Goal: Task Accomplishment & Management: Use online tool/utility

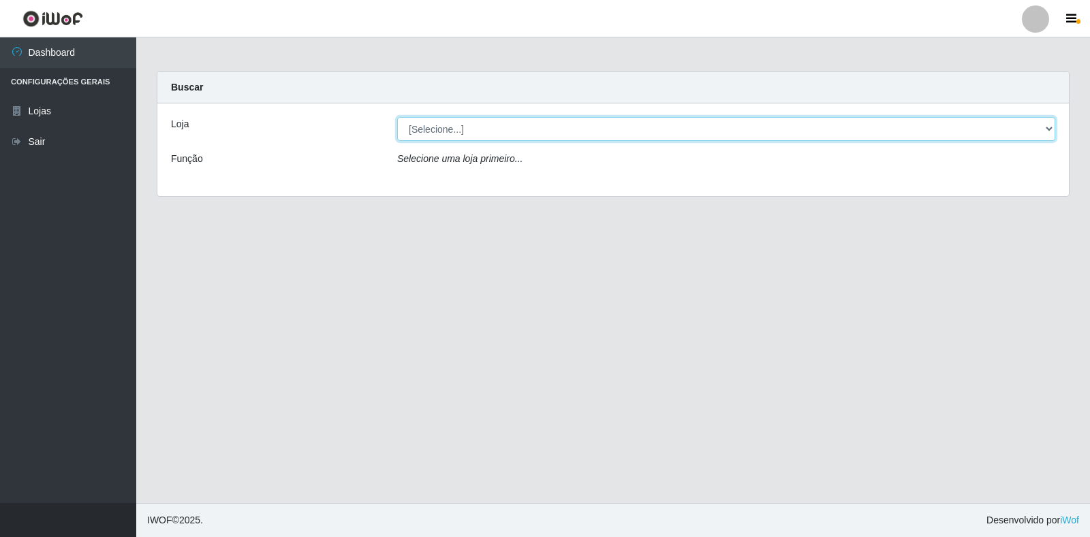
click at [874, 121] on select "[Selecione...] Extrabom - Loja 18 Goiabeiras" at bounding box center [726, 129] width 658 height 24
select select "501"
click at [397, 117] on select "[Selecione...] Extrabom - Loja 18 Goiabeiras" at bounding box center [726, 129] width 658 height 24
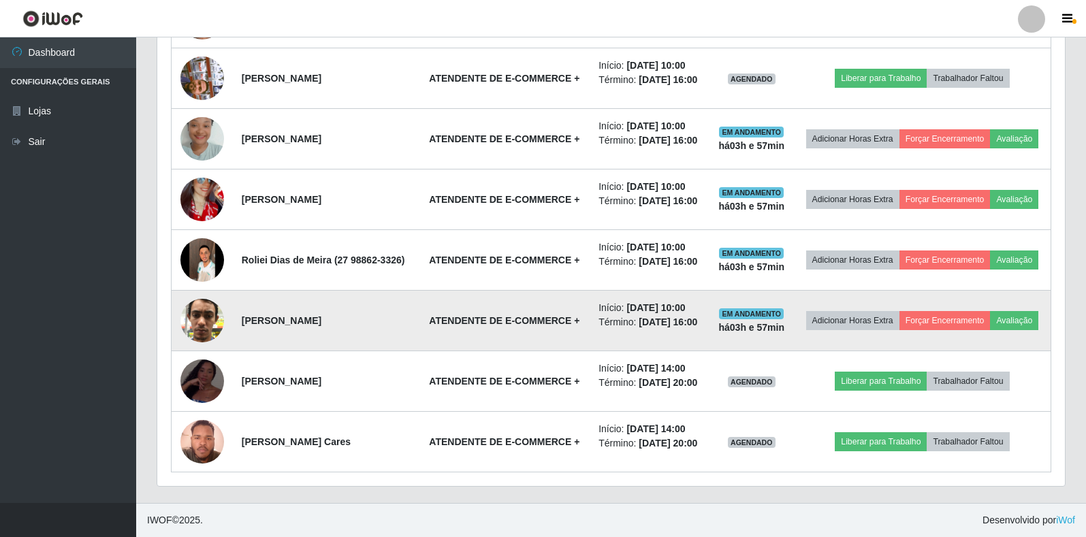
scroll to position [817, 0]
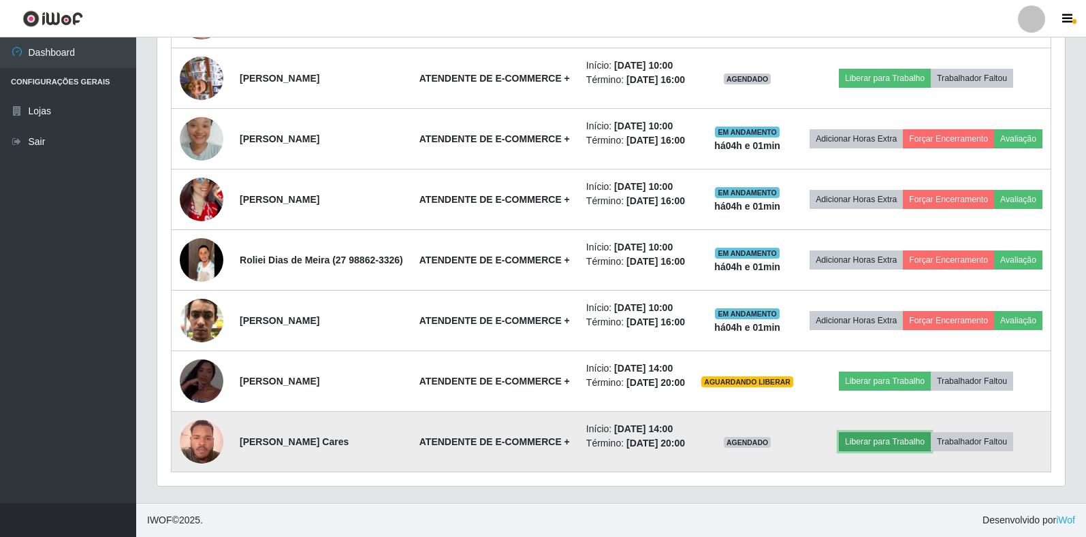
click at [896, 452] on button "Liberar para Trabalho" at bounding box center [885, 441] width 92 height 19
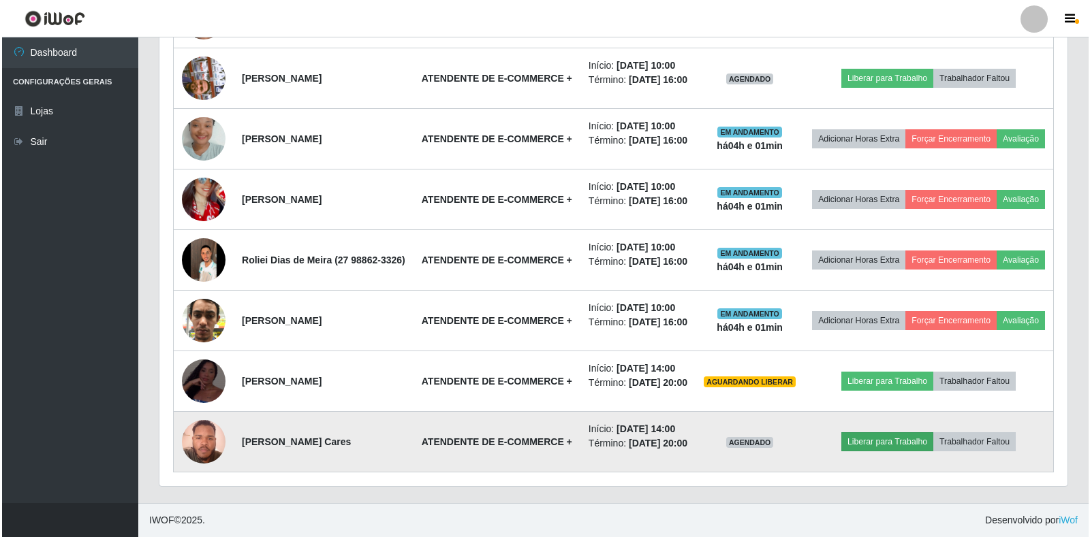
scroll to position [283, 900]
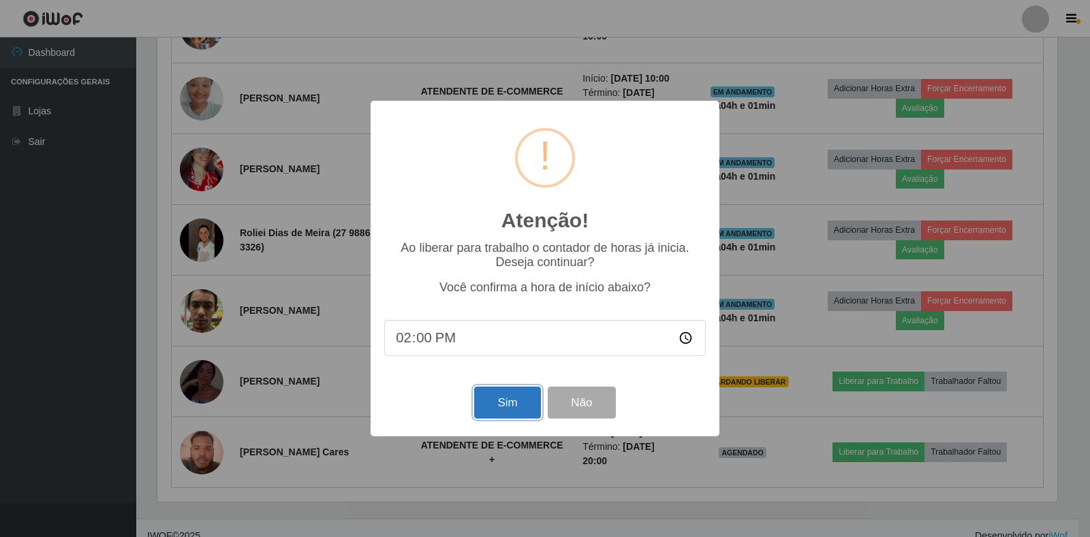
click at [500, 411] on button "Sim" at bounding box center [507, 403] width 66 height 32
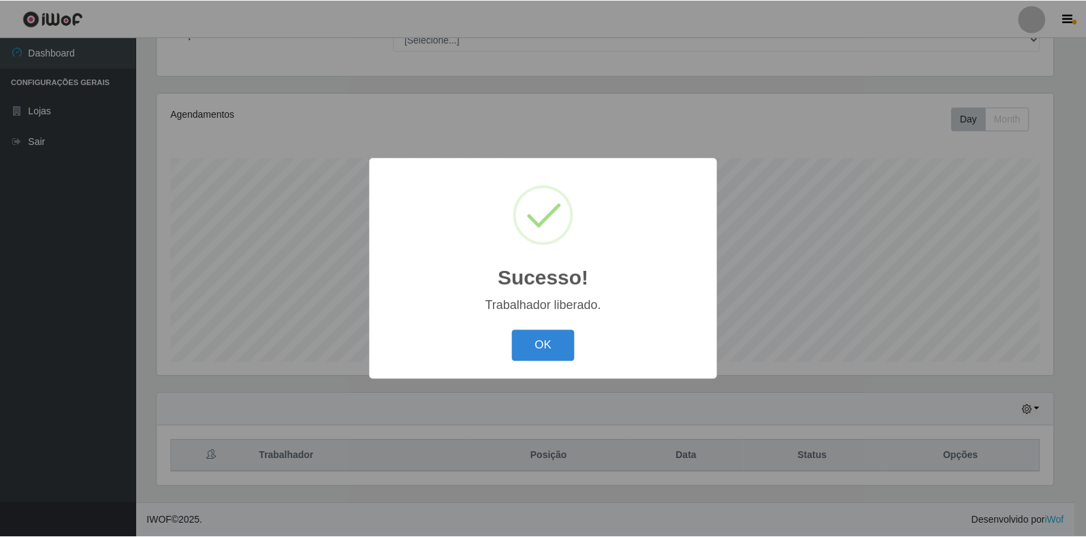
scroll to position [680805, 680188]
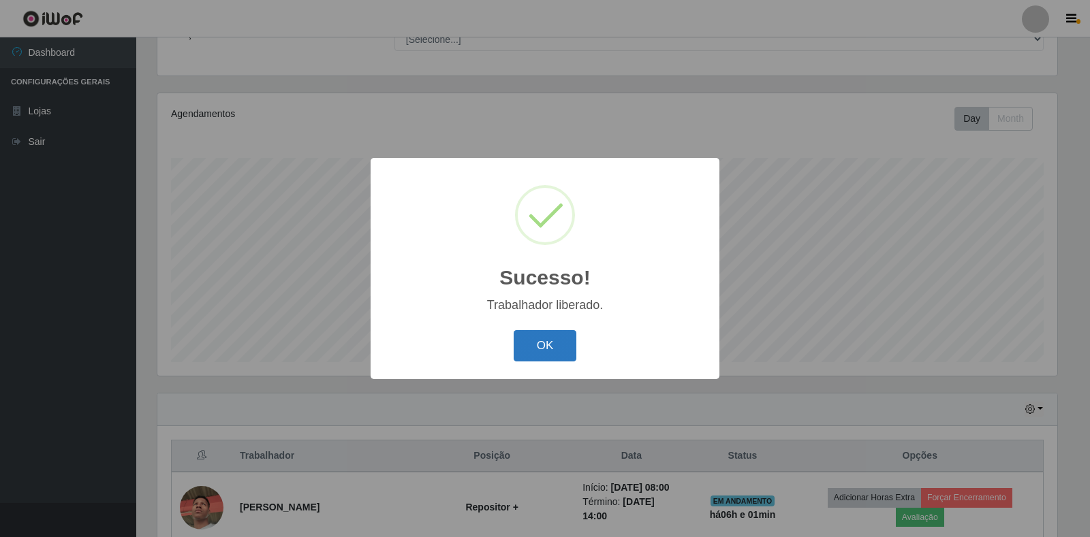
click at [556, 348] on button "OK" at bounding box center [545, 346] width 63 height 32
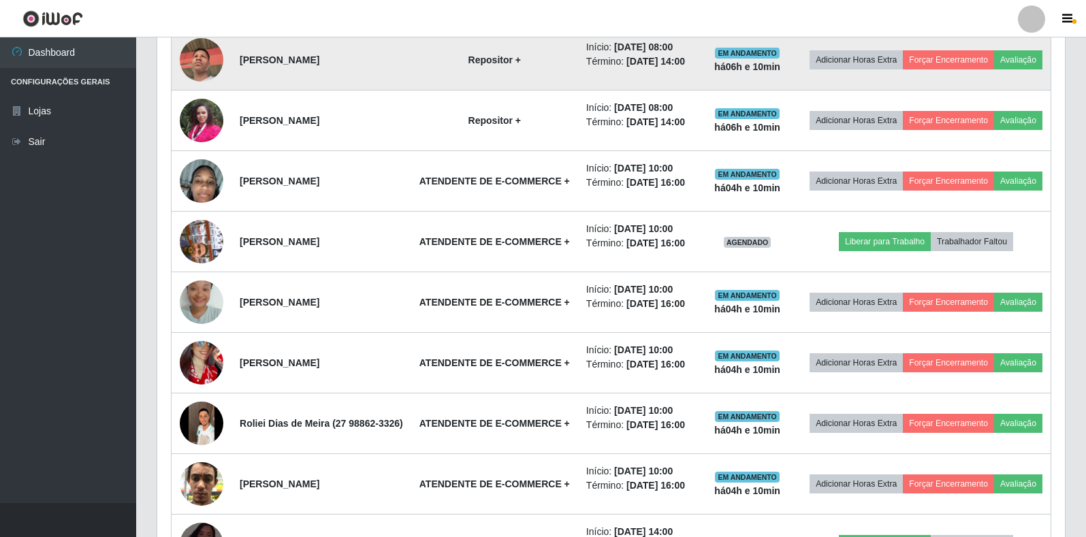
scroll to position [477, 0]
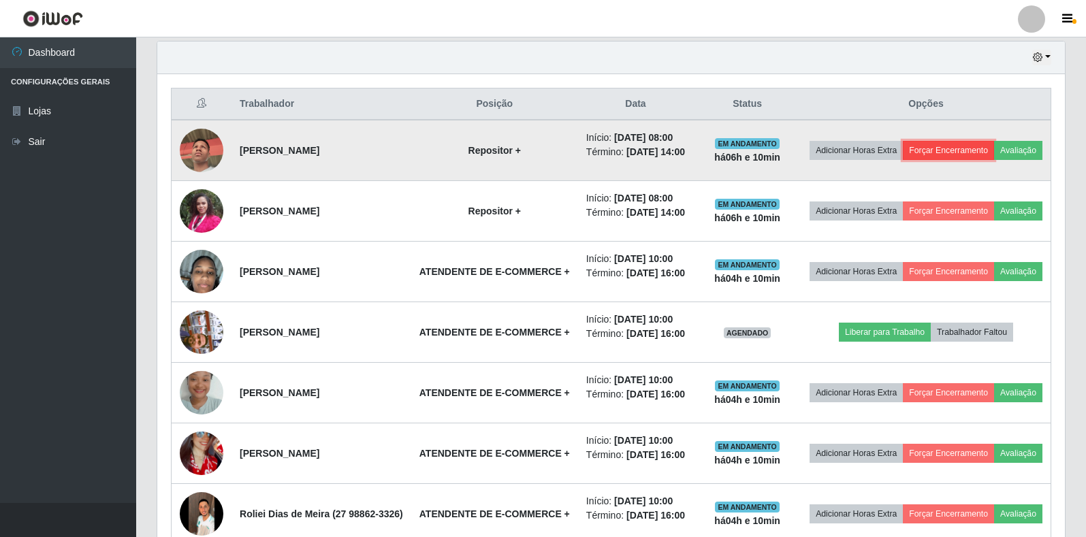
click at [994, 149] on button "Forçar Encerramento" at bounding box center [948, 150] width 91 height 19
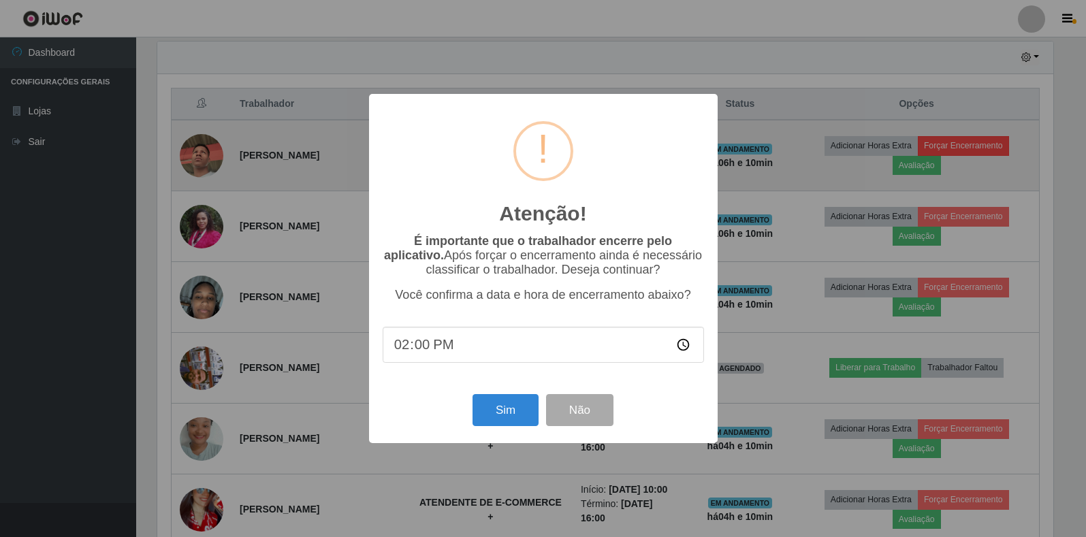
scroll to position [283, 900]
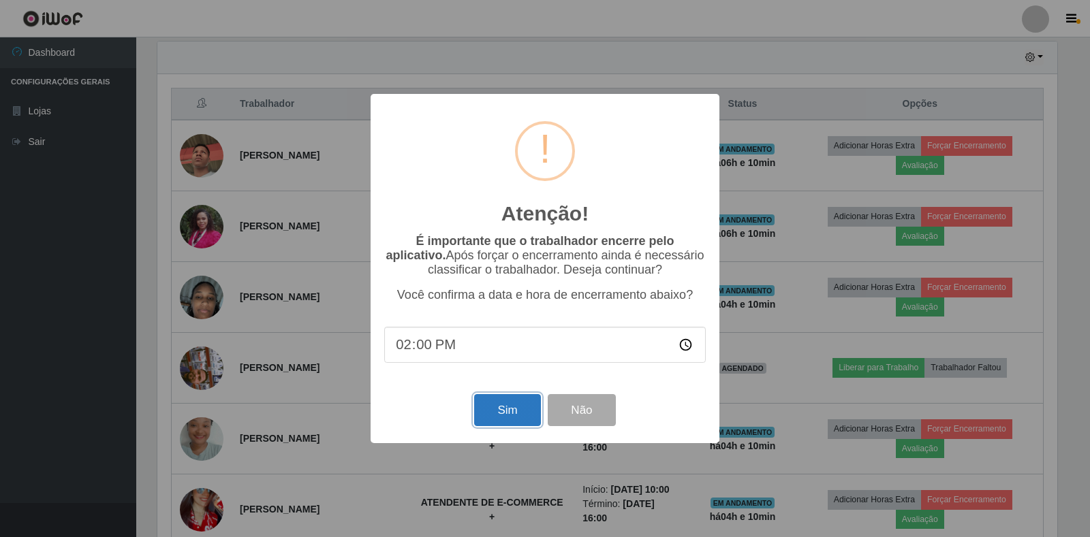
click at [520, 425] on button "Sim" at bounding box center [507, 410] width 66 height 32
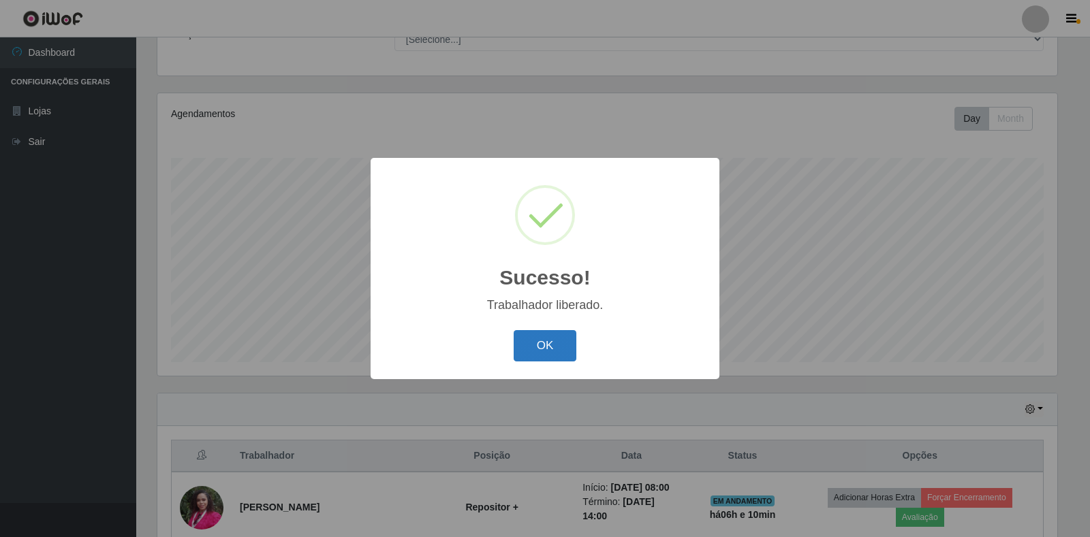
click at [551, 342] on button "OK" at bounding box center [545, 346] width 63 height 32
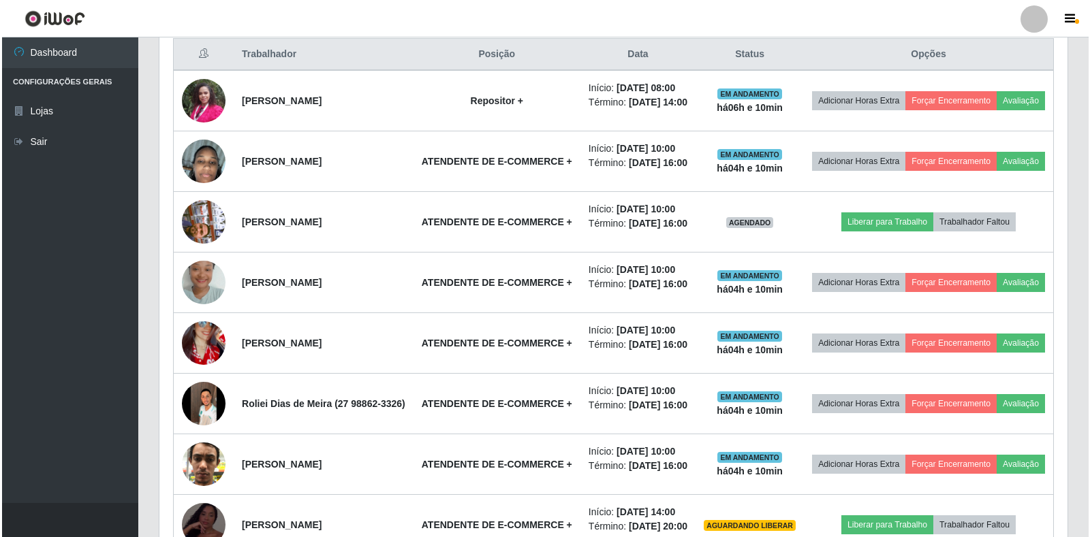
scroll to position [533, 0]
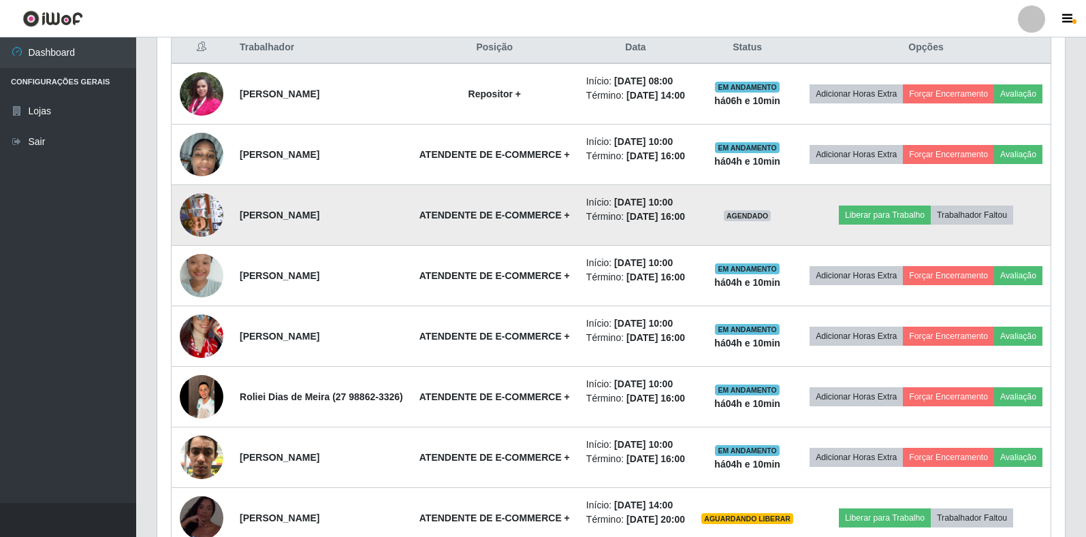
click at [202, 245] on img at bounding box center [202, 215] width 44 height 78
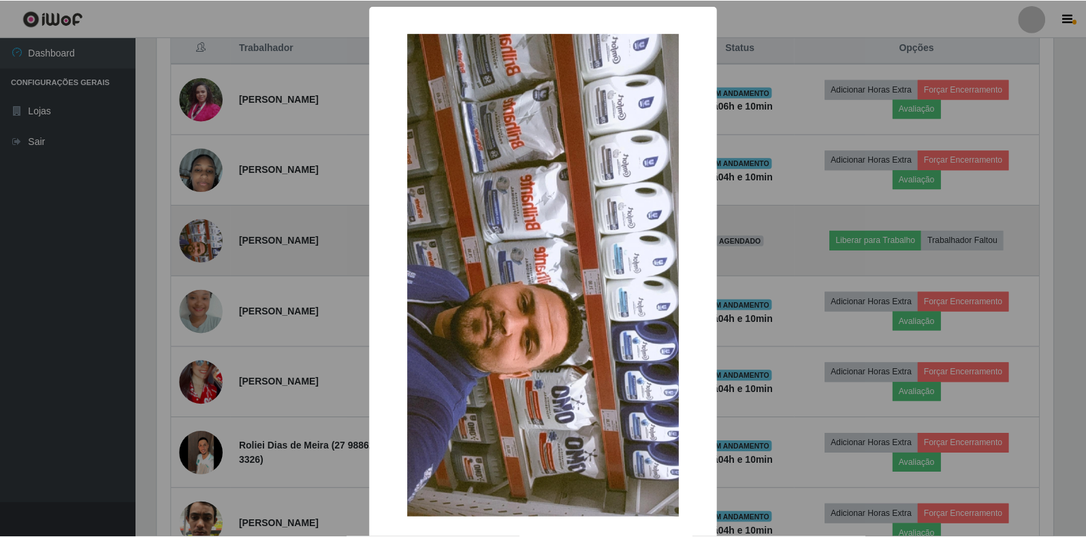
scroll to position [283, 900]
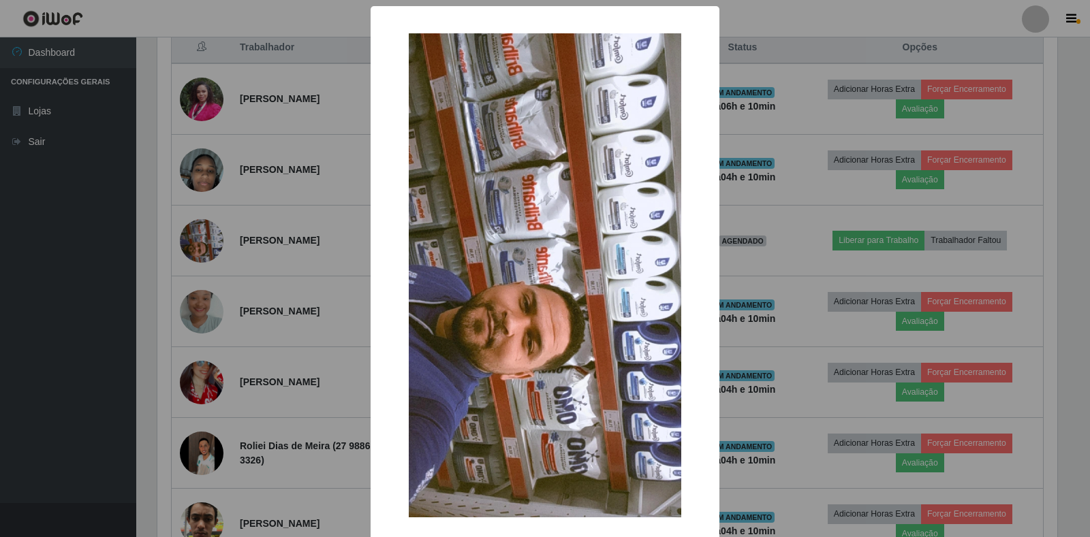
click at [268, 159] on div "× OK Cancel" at bounding box center [545, 268] width 1090 height 537
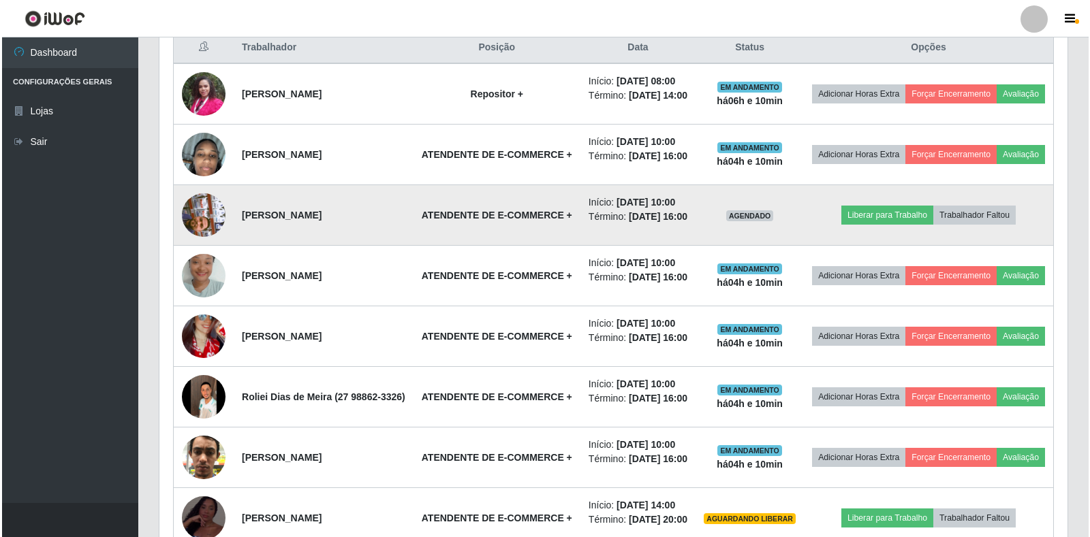
scroll to position [283, 908]
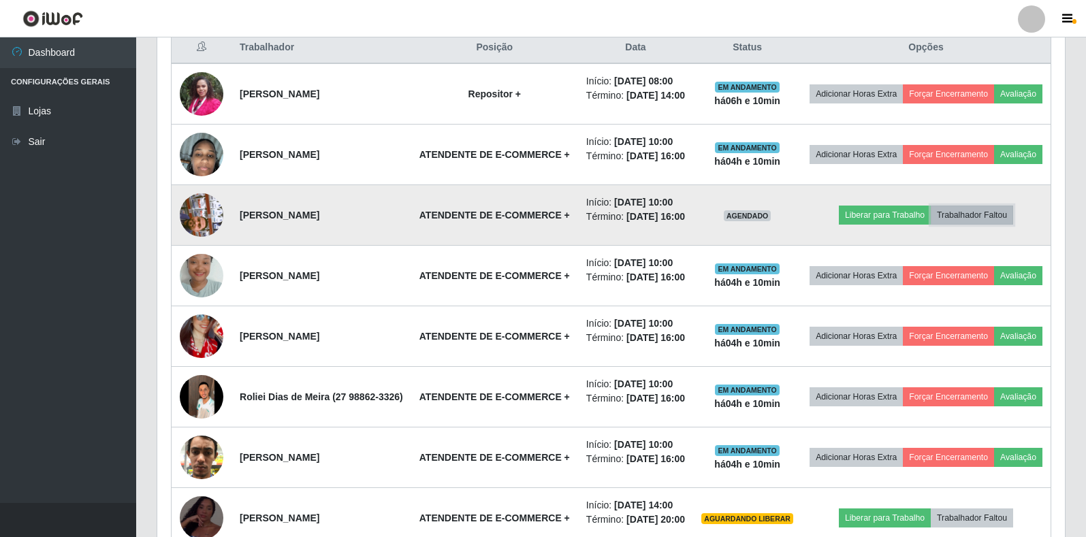
click at [987, 225] on button "Trabalhador Faltou" at bounding box center [972, 215] width 82 height 19
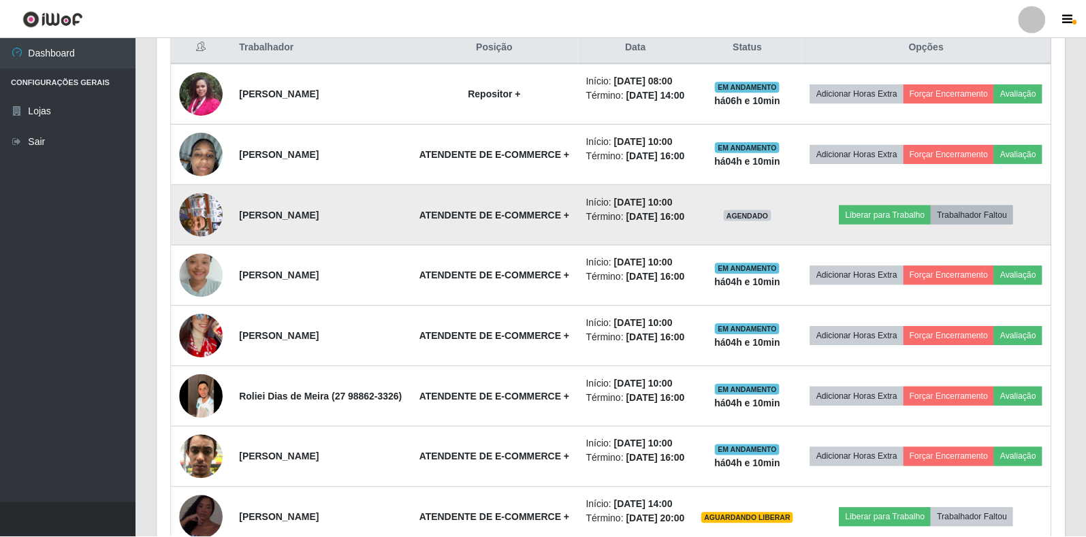
scroll to position [283, 900]
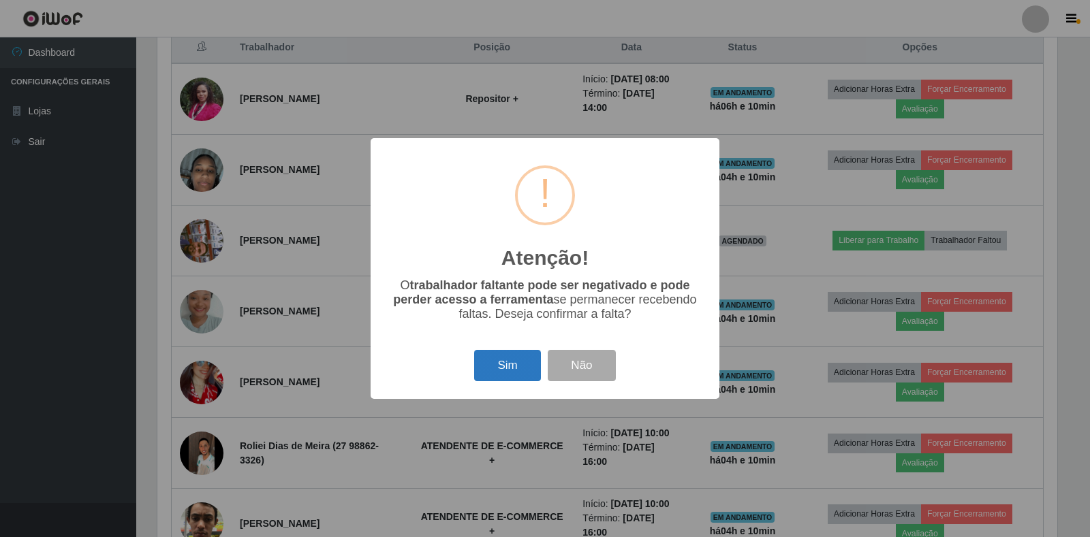
click at [502, 377] on button "Sim" at bounding box center [507, 366] width 66 height 32
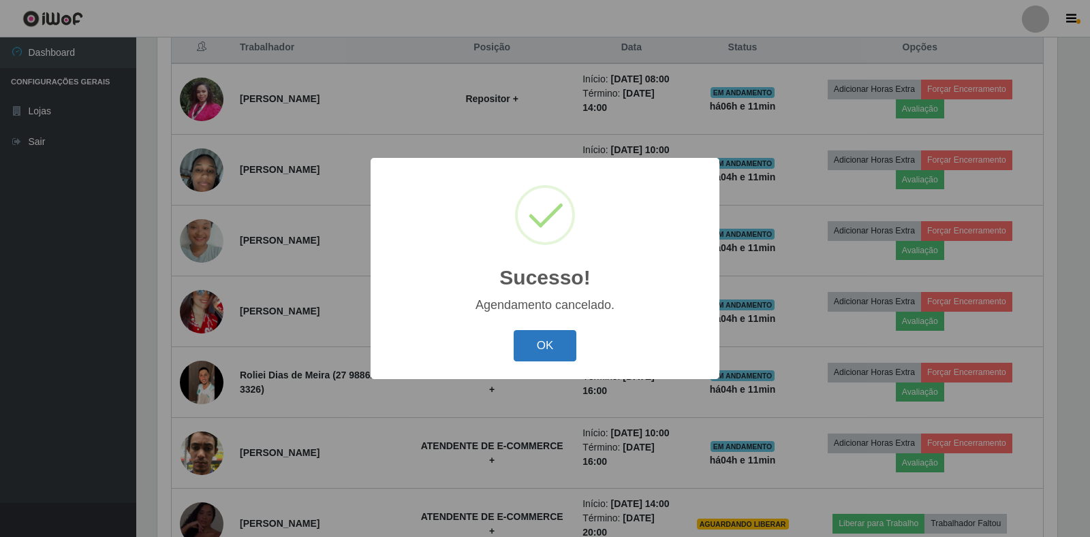
click at [558, 340] on button "OK" at bounding box center [545, 346] width 63 height 32
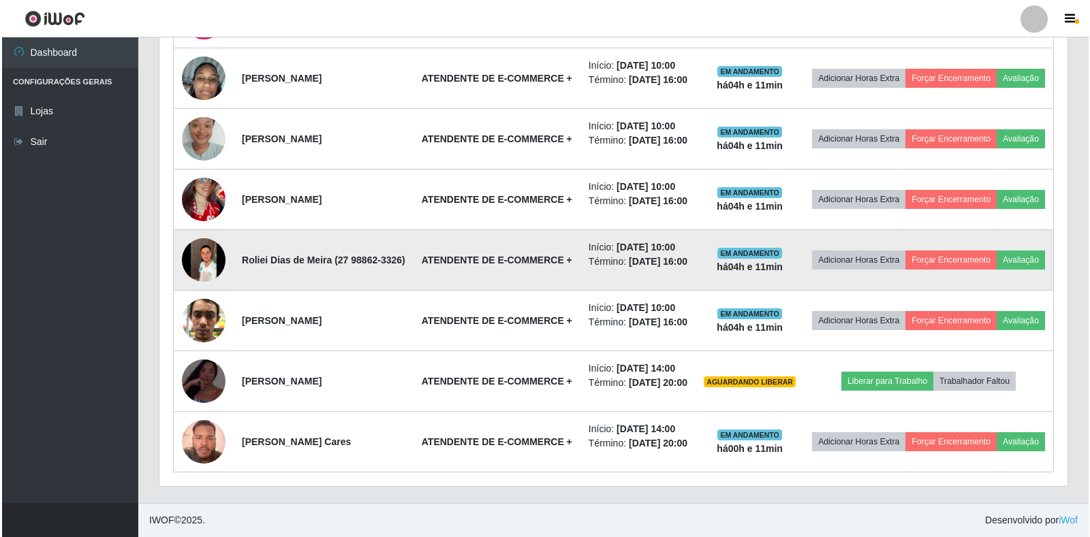
scroll to position [691, 0]
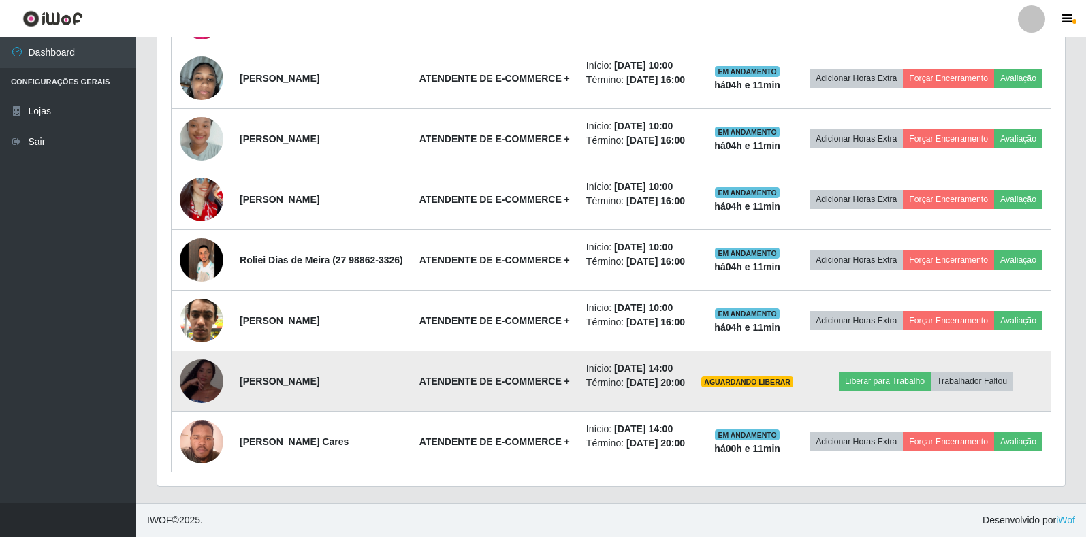
click at [185, 362] on img at bounding box center [202, 381] width 44 height 95
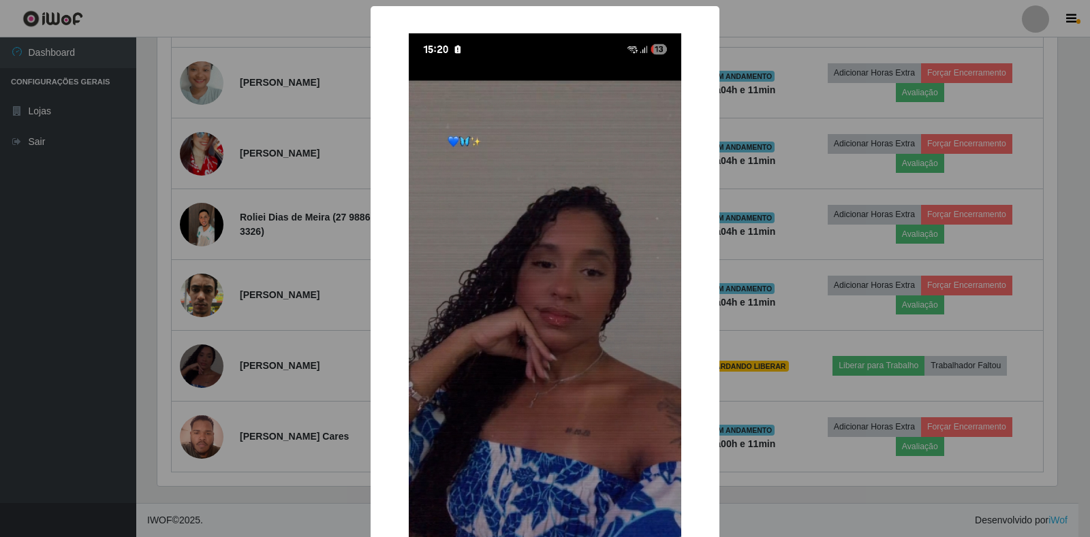
click at [236, 519] on div "× OK Cancel" at bounding box center [545, 268] width 1090 height 537
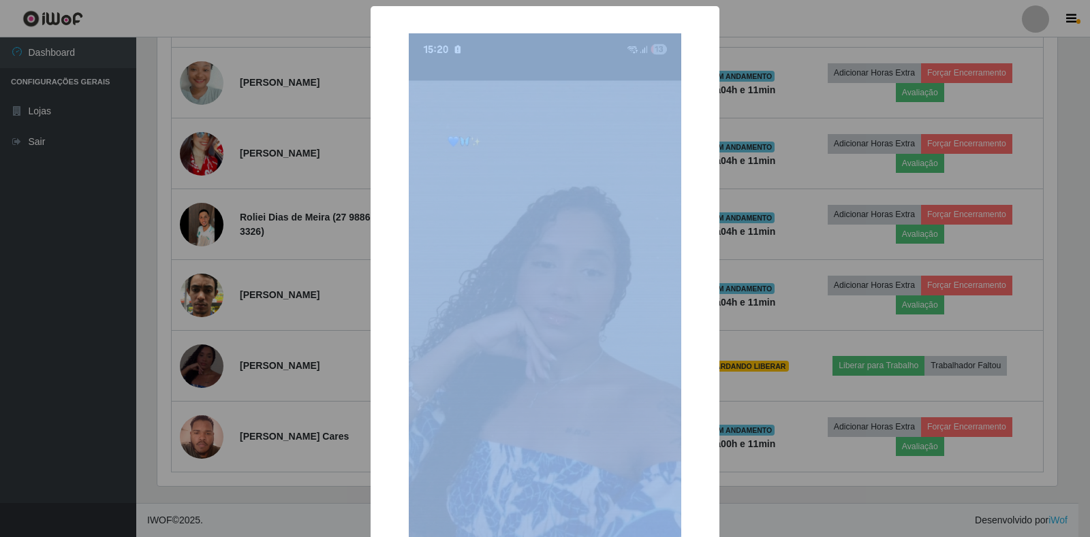
click at [236, 519] on div "× OK Cancel" at bounding box center [545, 268] width 1090 height 537
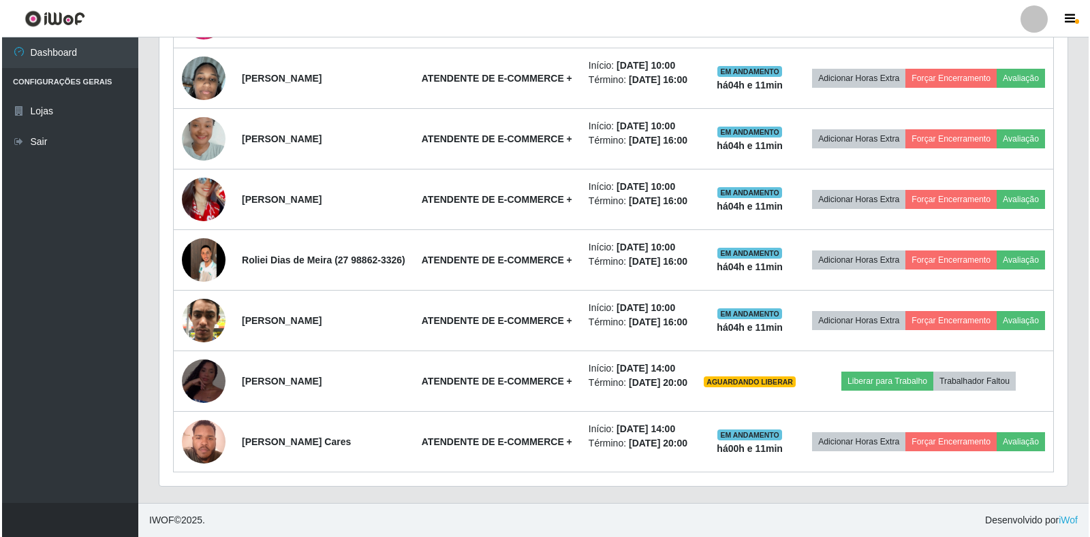
scroll to position [283, 908]
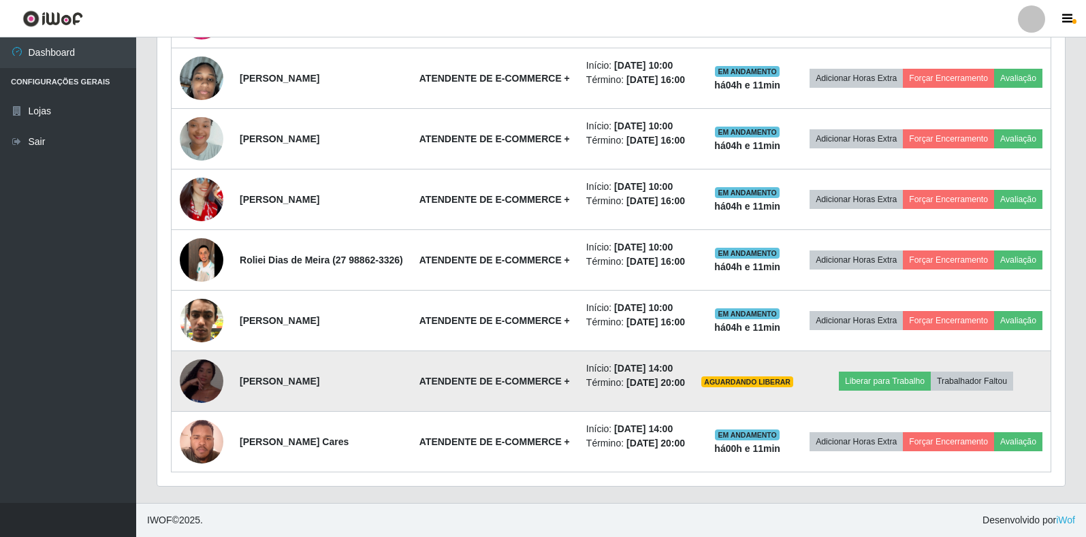
click at [194, 379] on img at bounding box center [202, 381] width 44 height 95
click at [185, 351] on td at bounding box center [202, 381] width 61 height 61
click at [198, 362] on img at bounding box center [202, 381] width 44 height 95
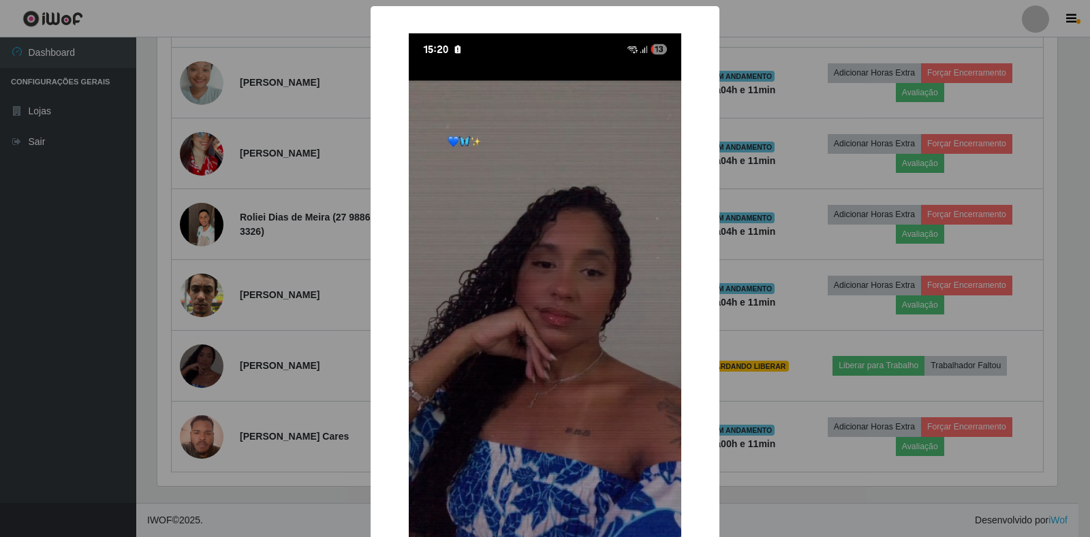
click at [119, 447] on div "× OK Cancel" at bounding box center [545, 268] width 1090 height 537
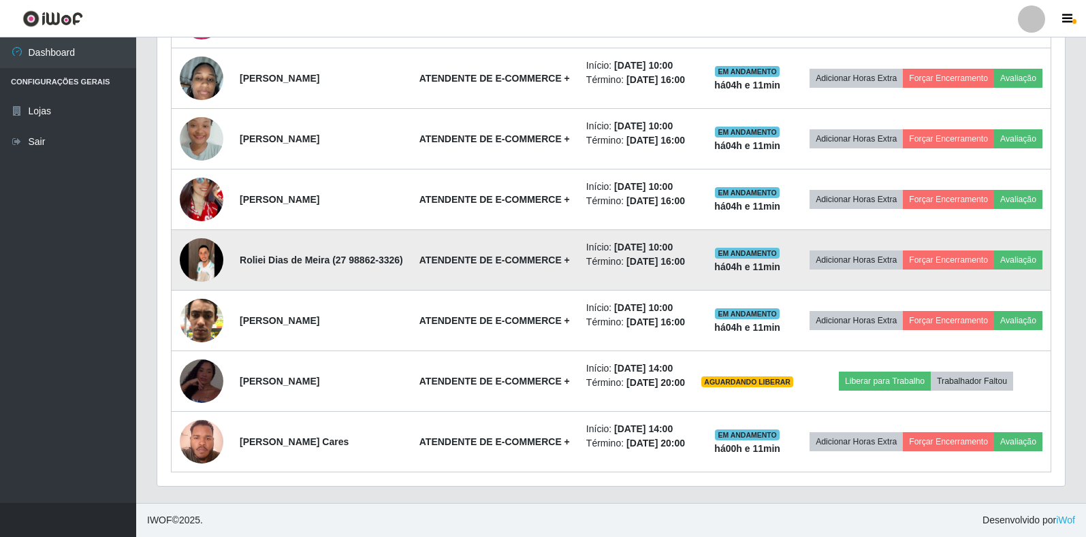
scroll to position [691, 0]
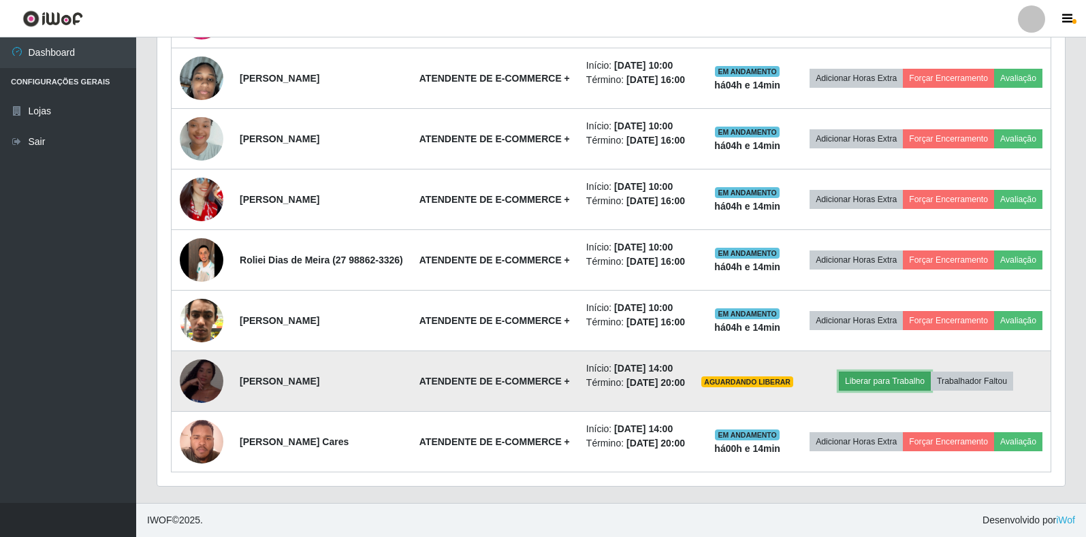
click at [868, 372] on button "Liberar para Trabalho" at bounding box center [885, 381] width 92 height 19
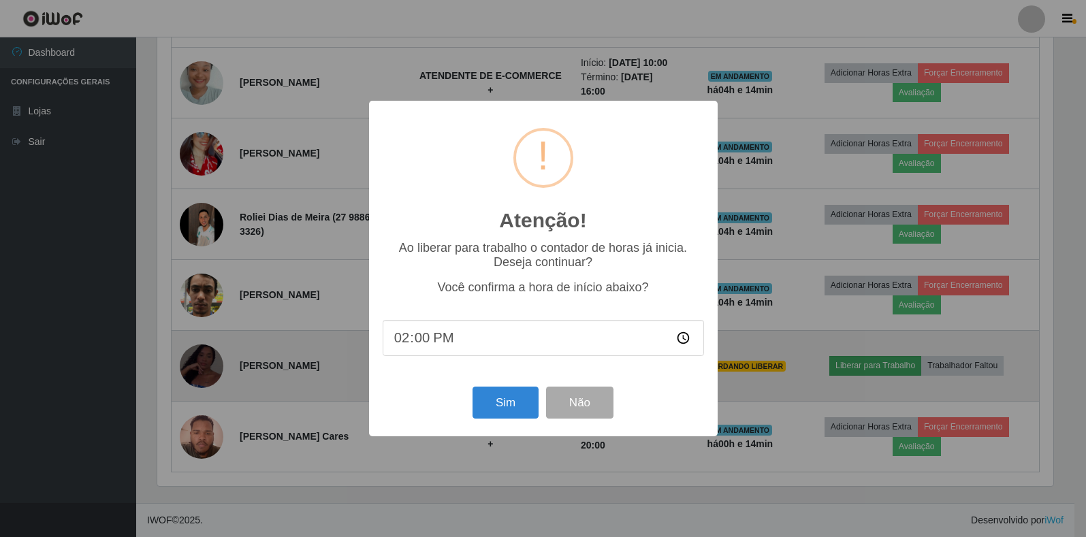
scroll to position [283, 900]
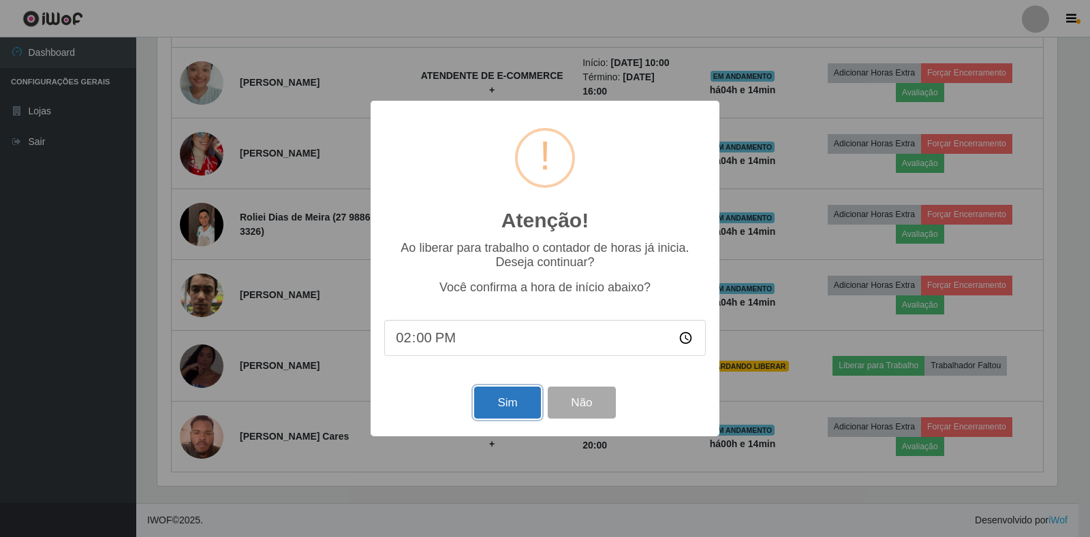
click at [518, 415] on button "Sim" at bounding box center [507, 403] width 66 height 32
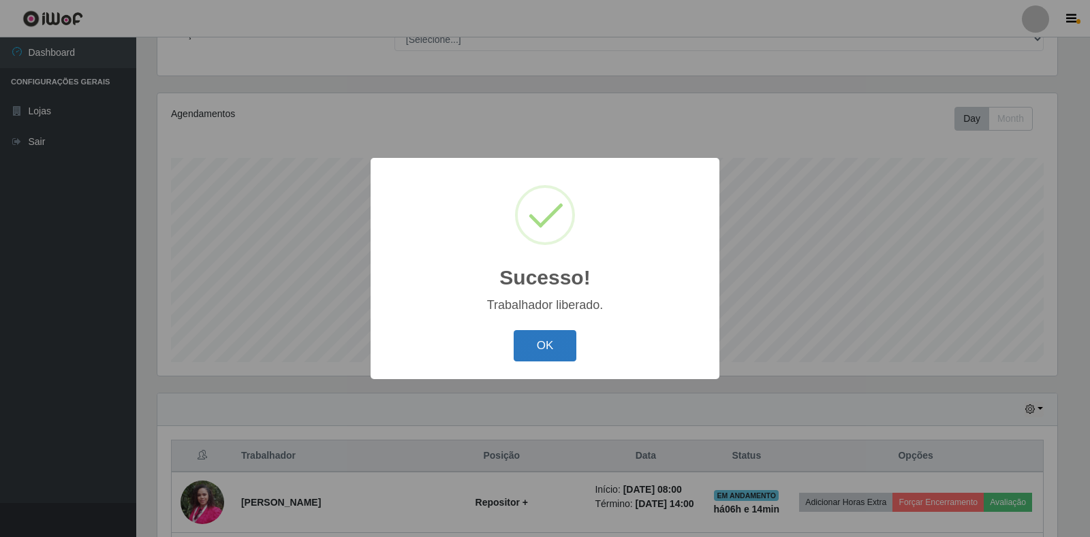
drag, startPoint x: 495, startPoint y: 341, endPoint x: 531, endPoint y: 343, distance: 36.2
click at [504, 341] on div "OK Cancel" at bounding box center [544, 345] width 321 height 39
click at [535, 343] on button "OK" at bounding box center [545, 346] width 63 height 32
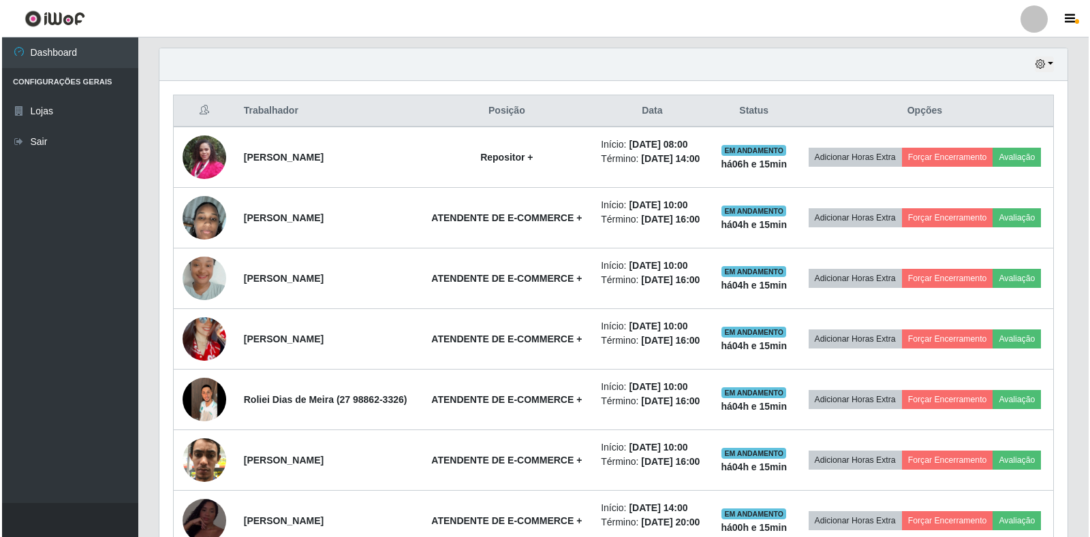
scroll to position [351, 0]
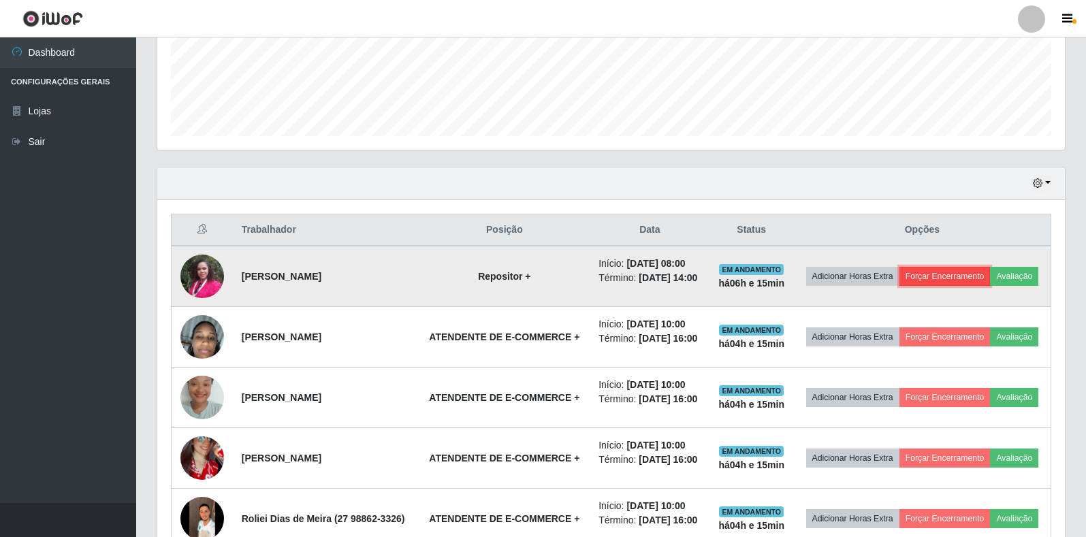
click at [969, 272] on button "Forçar Encerramento" at bounding box center [945, 276] width 91 height 19
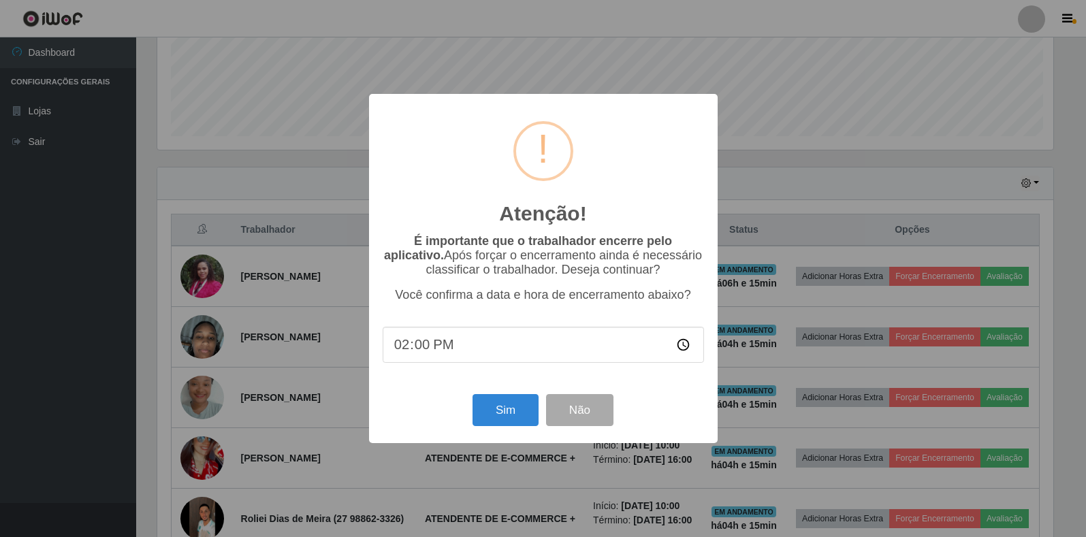
scroll to position [283, 900]
click at [490, 418] on button "Sim" at bounding box center [507, 410] width 66 height 32
